Goal: Information Seeking & Learning: Learn about a topic

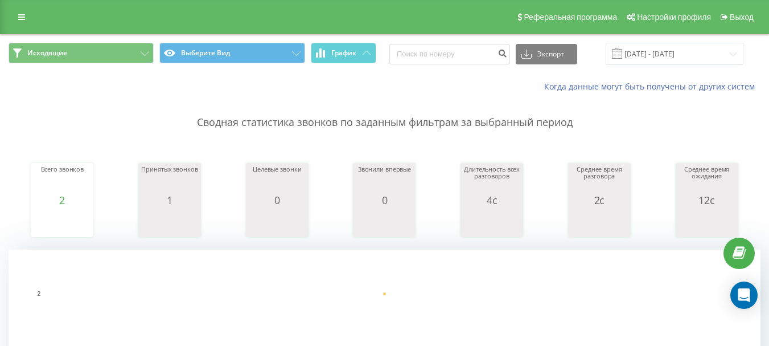
click at [613, 66] on div "Исходящие Выберите Вид График Экспорт .csv .xls .xlsx 22.08.2025 - 22.08.2025" at bounding box center [385, 54] width 768 height 38
click at [397, 96] on p "Сводная статистика звонков по заданным фильтрам за выбранный период" at bounding box center [385, 111] width 752 height 38
